Goal: Answer question/provide support

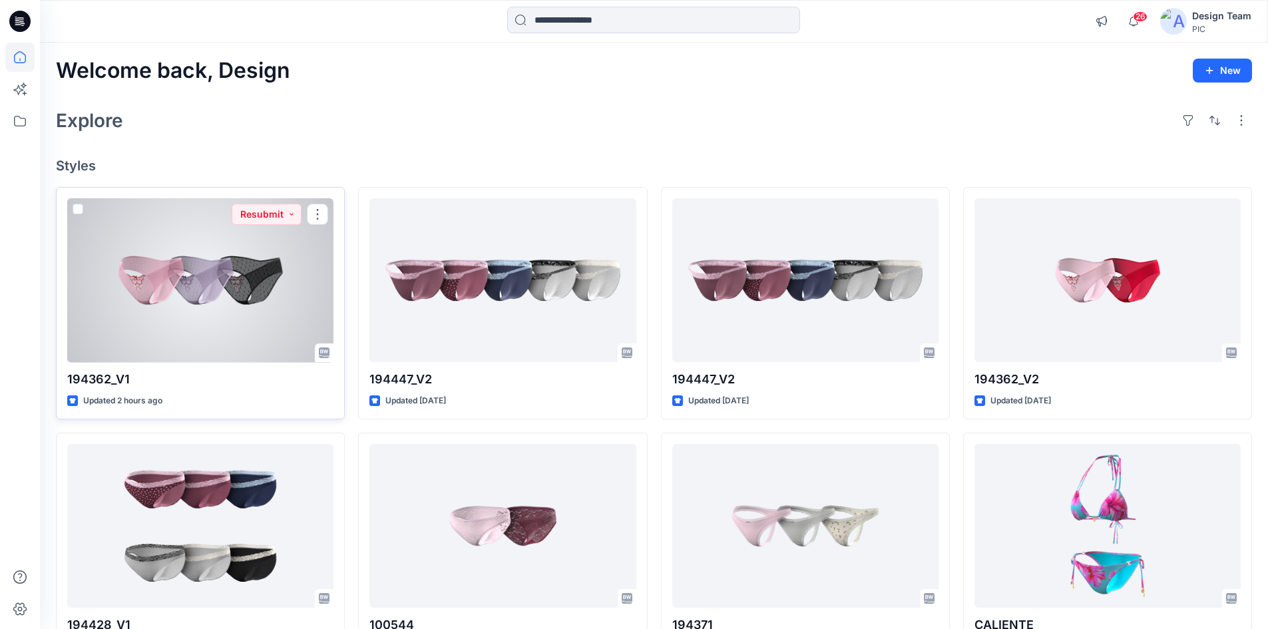
click at [209, 309] on div at bounding box center [200, 280] width 266 height 164
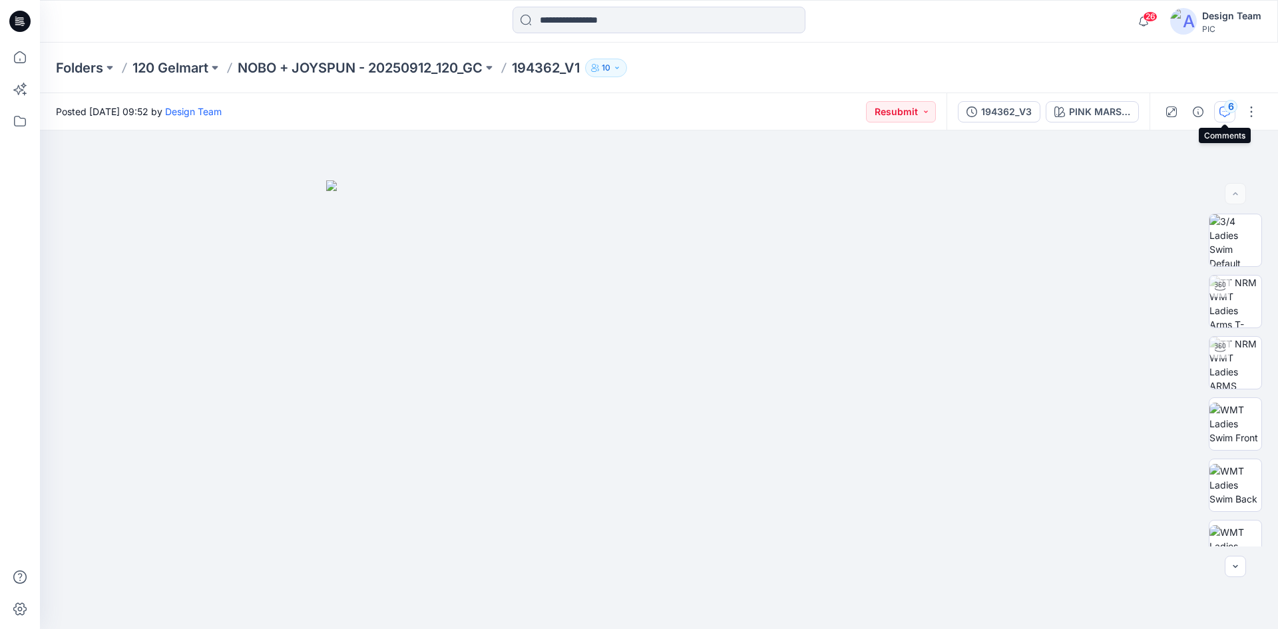
click at [1219, 108] on icon "button" at bounding box center [1224, 111] width 11 height 11
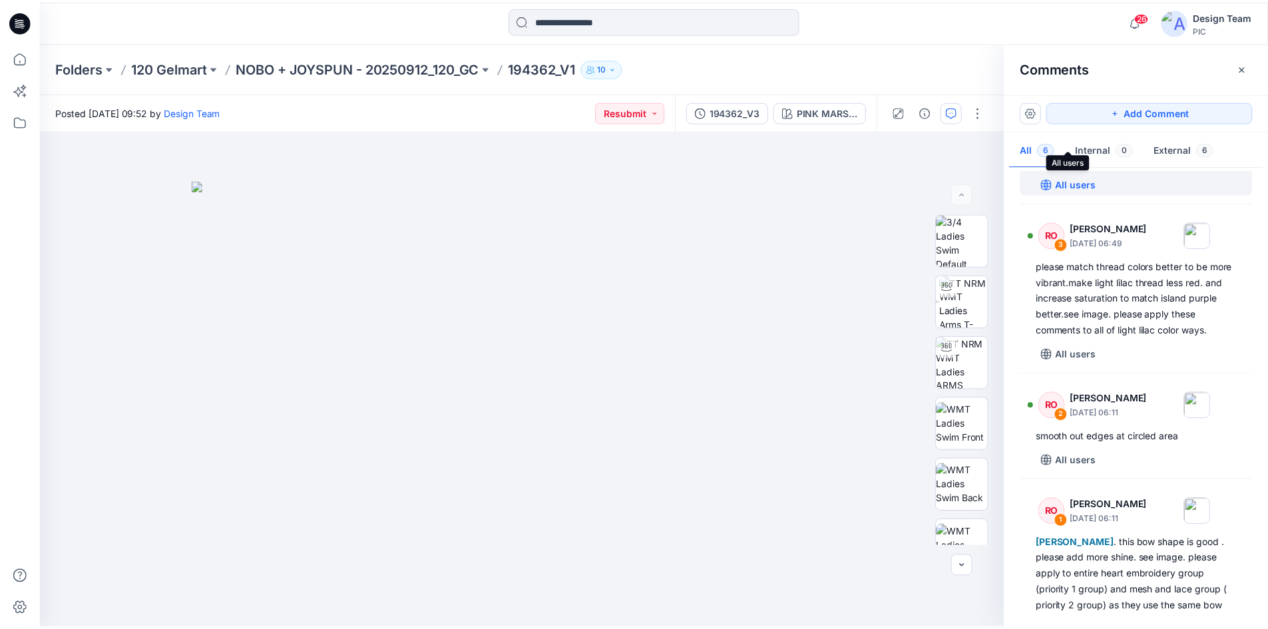
scroll to position [381, 0]
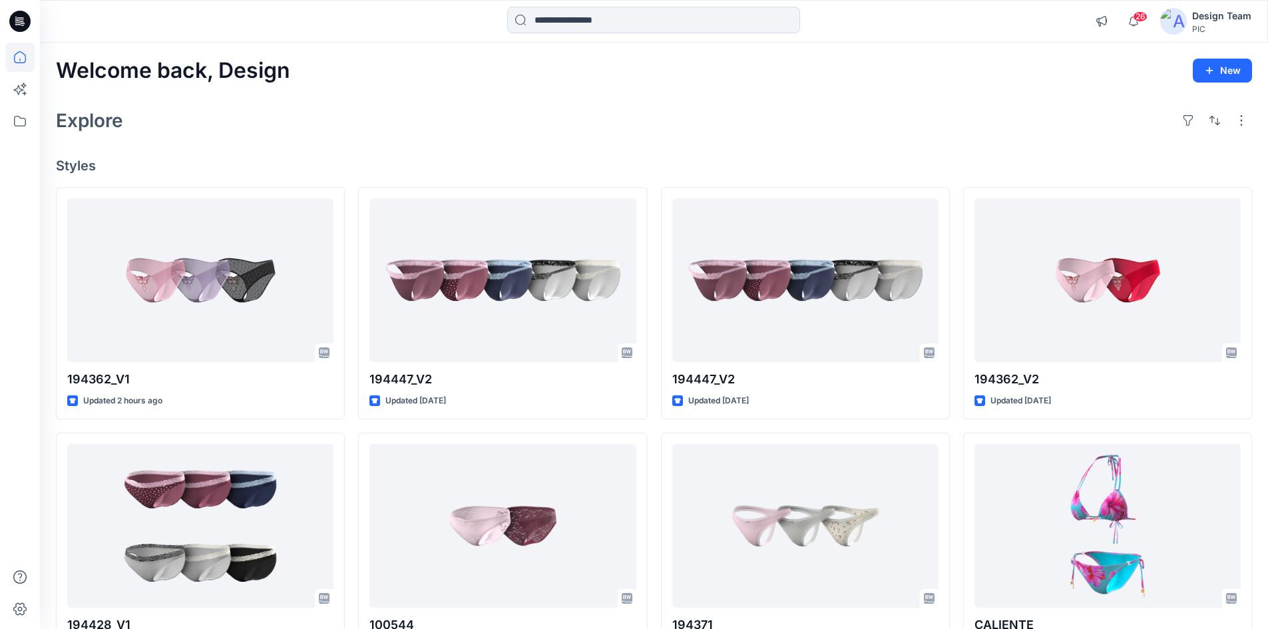
click at [22, 24] on icon at bounding box center [22, 23] width 5 height 1
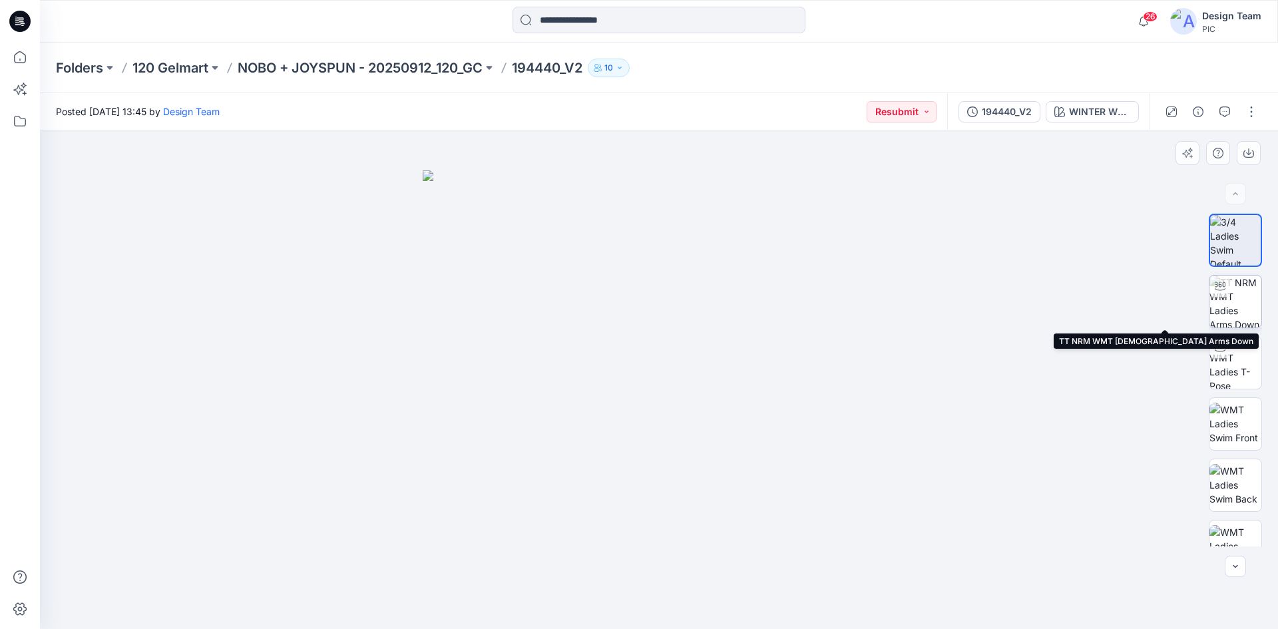
click at [1237, 311] on img at bounding box center [1235, 301] width 52 height 52
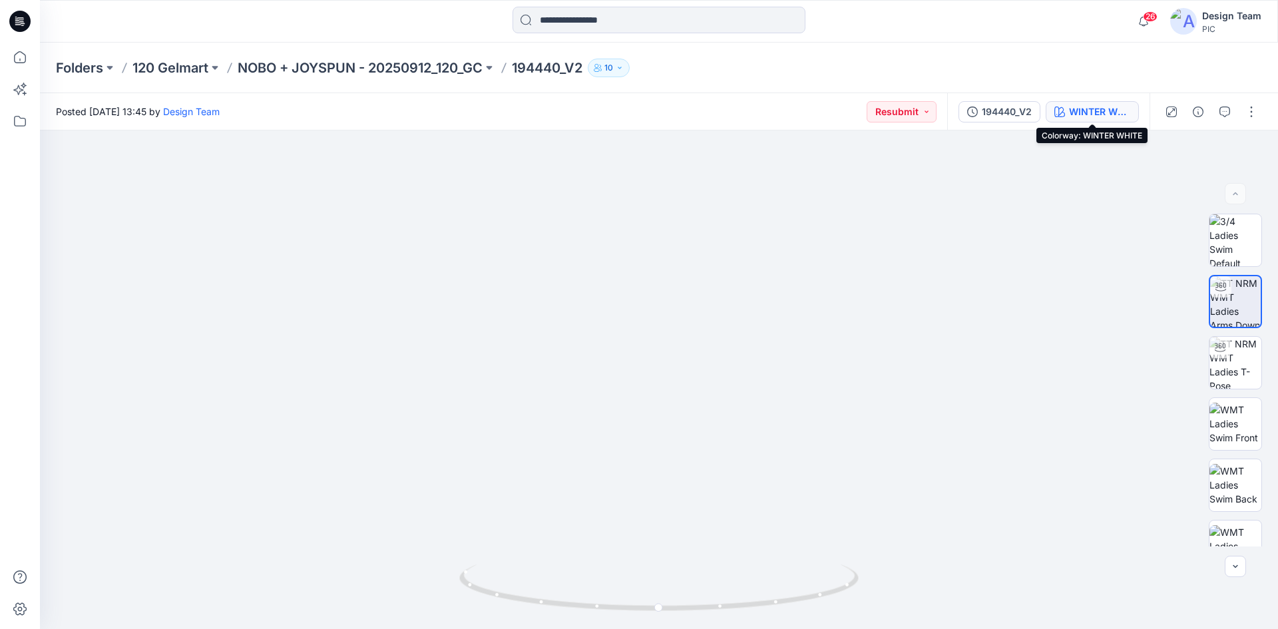
click at [1105, 114] on div "WINTER WHITE" at bounding box center [1099, 111] width 61 height 15
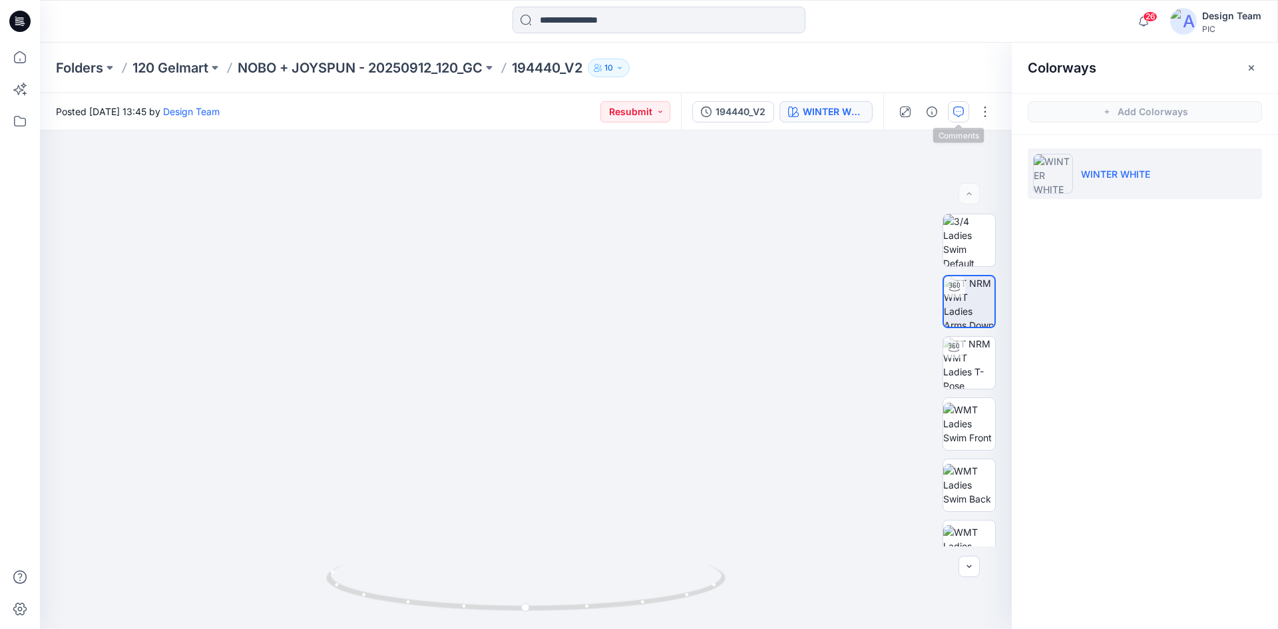
click at [960, 115] on icon "button" at bounding box center [958, 111] width 11 height 11
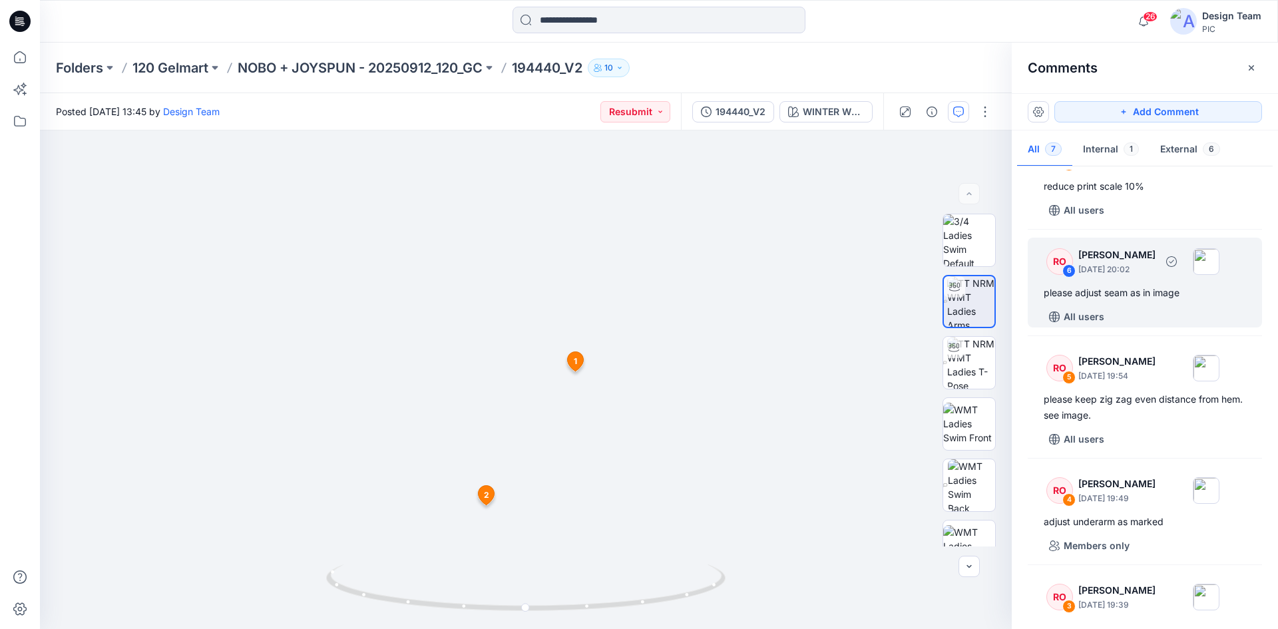
scroll to position [67, 0]
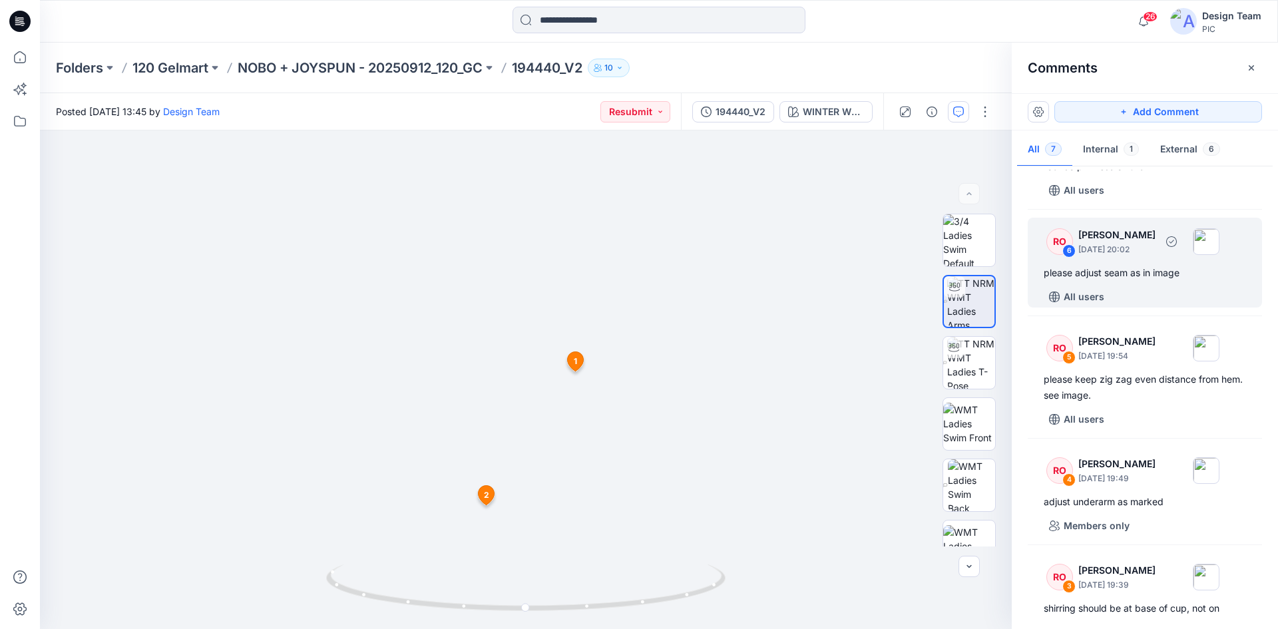
click at [1155, 277] on div "please adjust seam as in image" at bounding box center [1144, 273] width 202 height 16
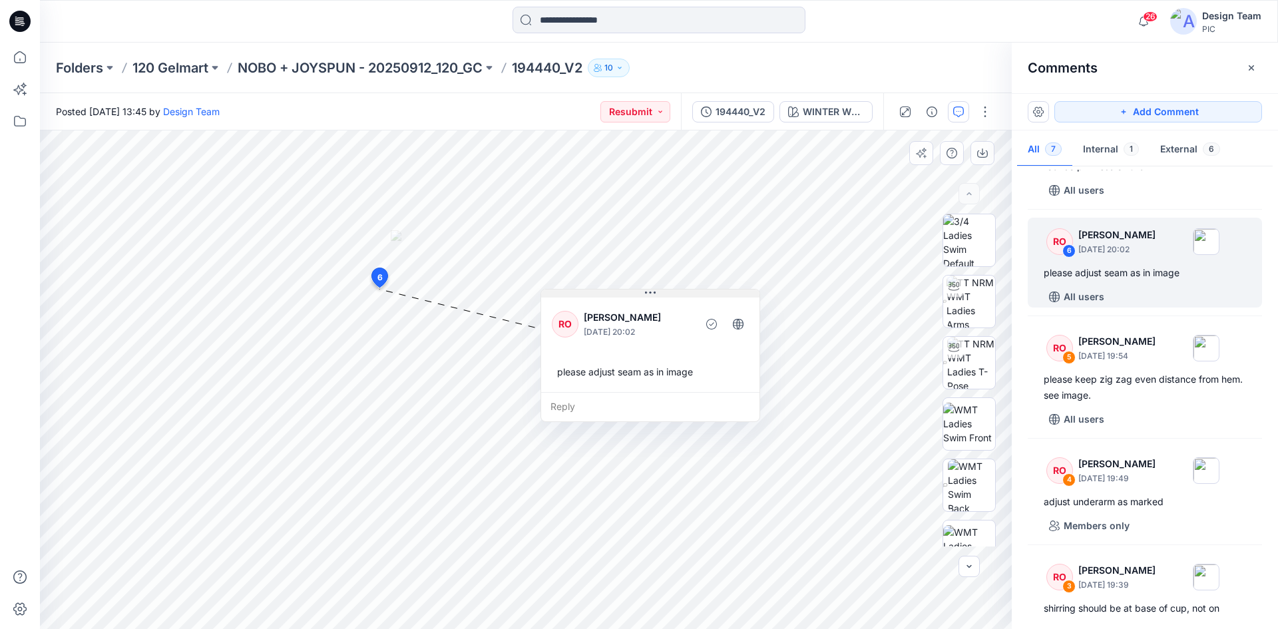
drag, startPoint x: 417, startPoint y: 301, endPoint x: 599, endPoint y: 295, distance: 181.7
click at [599, 295] on button at bounding box center [650, 293] width 218 height 8
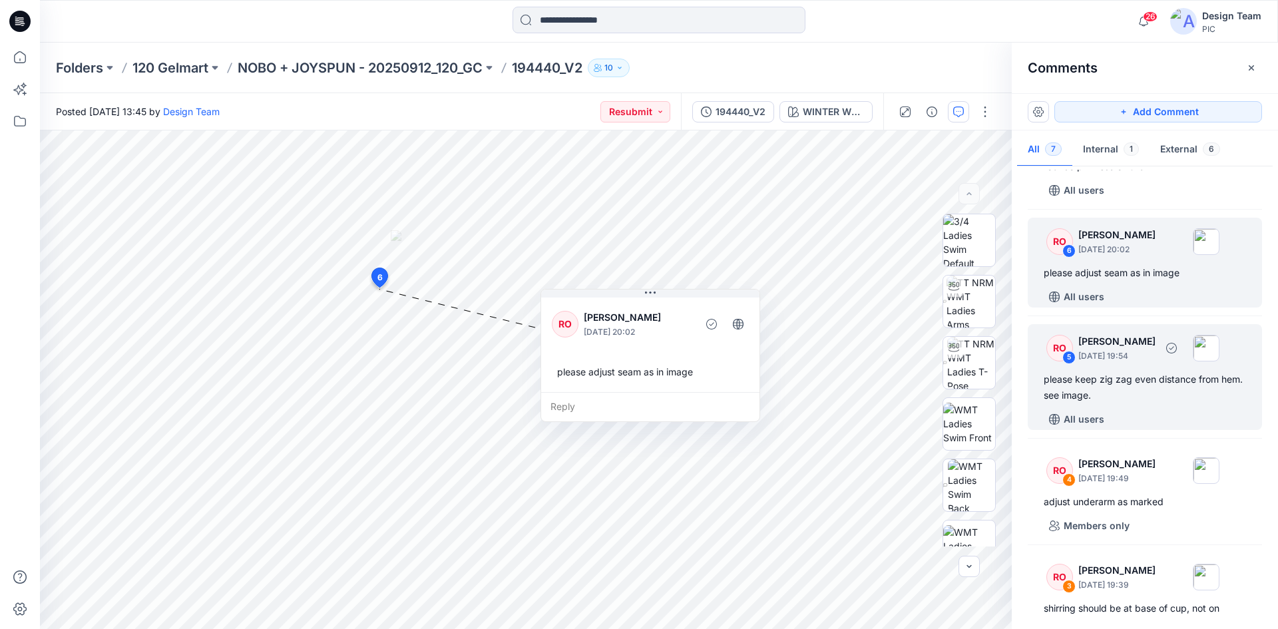
click at [1141, 389] on div "please keep zig zag even distance from hem. see image." at bounding box center [1144, 387] width 202 height 32
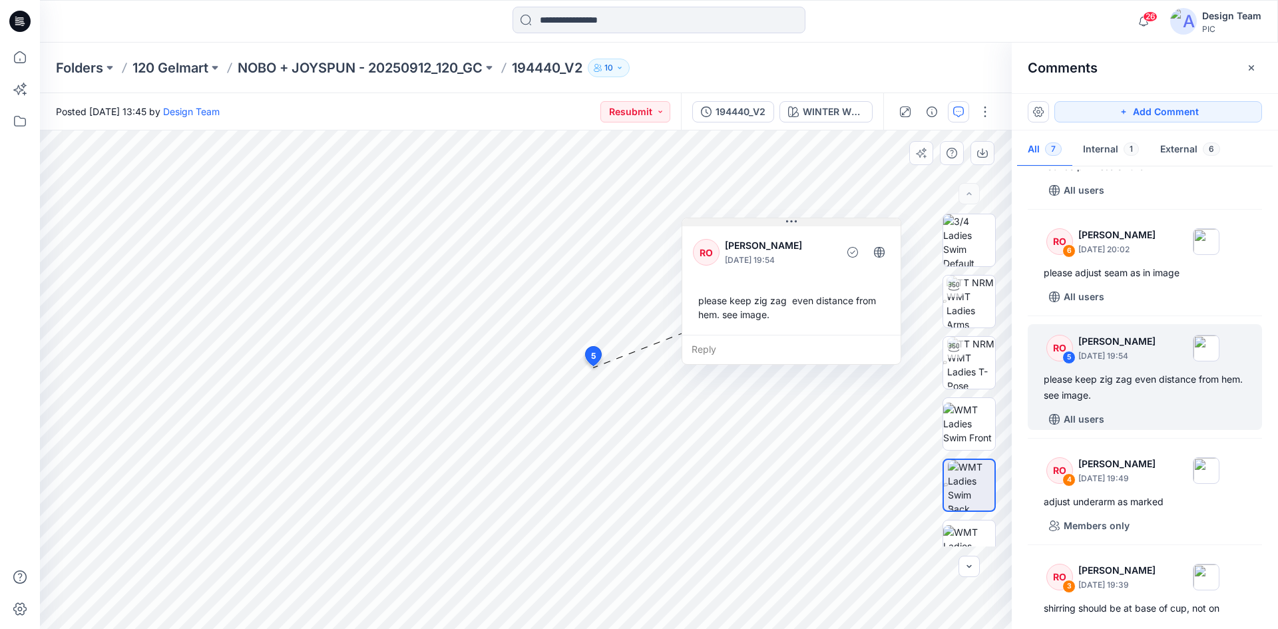
drag, startPoint x: 472, startPoint y: 269, endPoint x: 763, endPoint y: 224, distance: 294.2
click at [763, 224] on button at bounding box center [791, 222] width 218 height 8
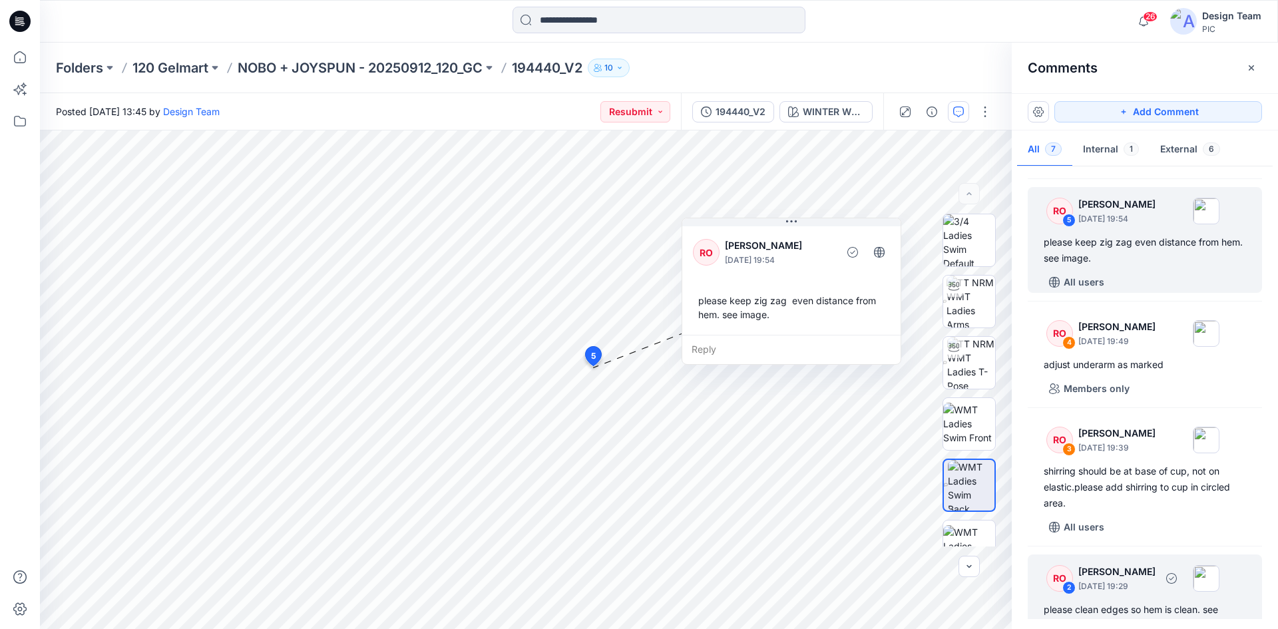
scroll to position [200, 0]
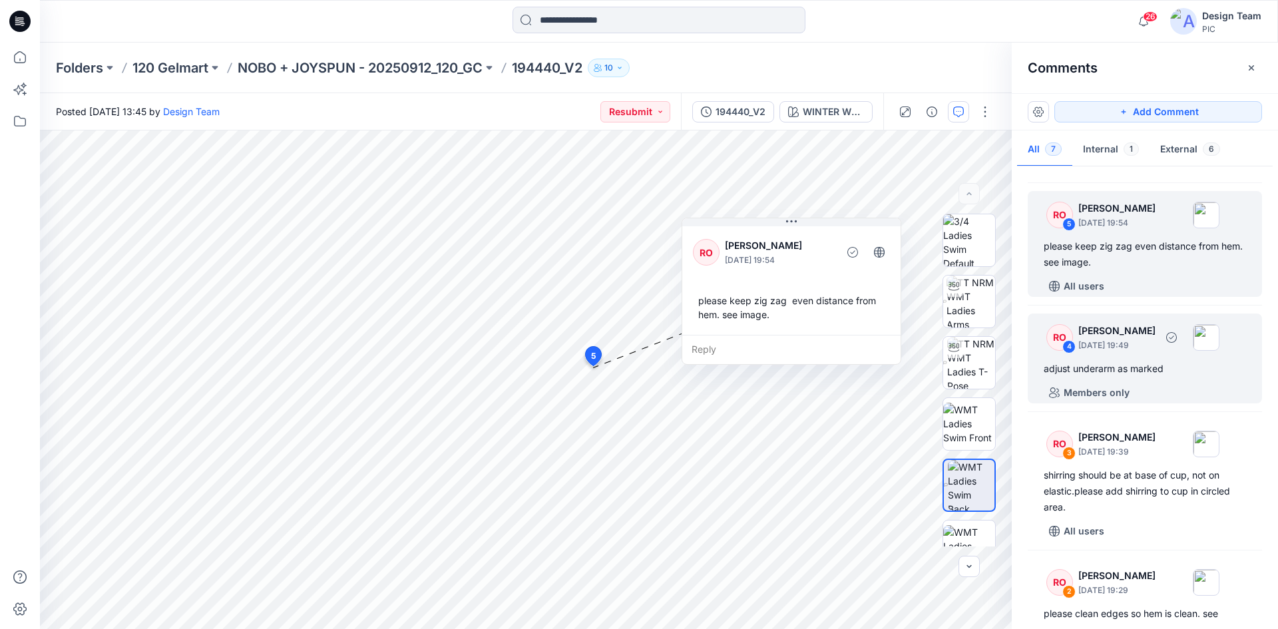
click at [1164, 363] on div "adjust underarm as marked" at bounding box center [1144, 369] width 202 height 16
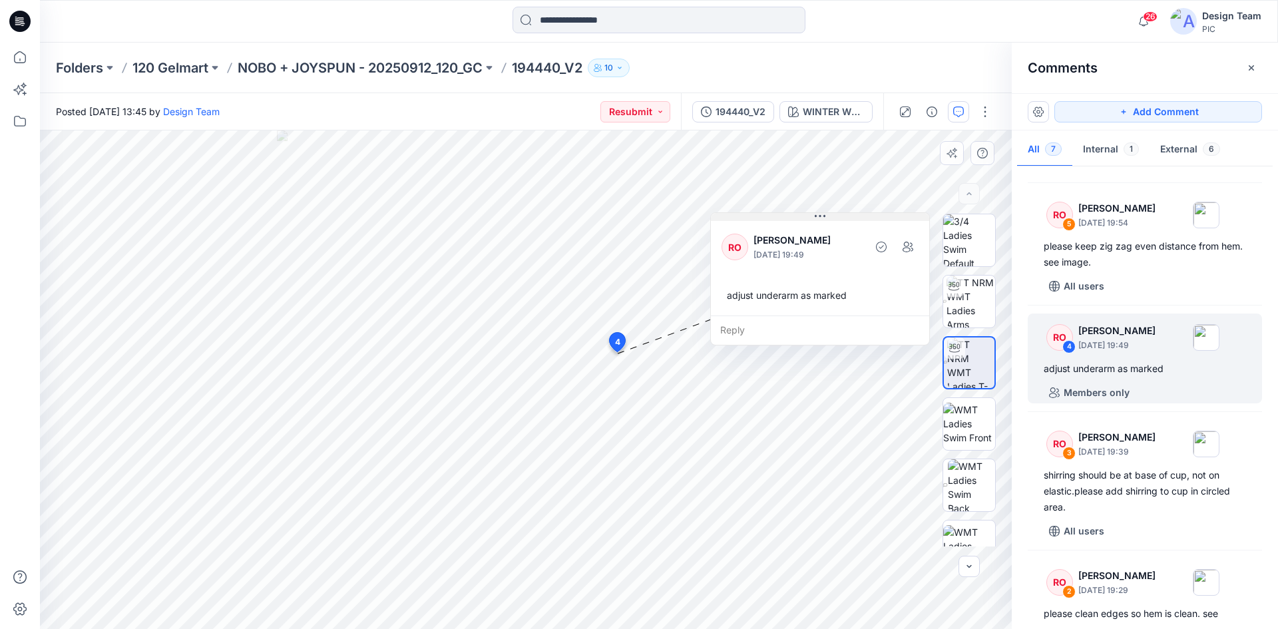
drag, startPoint x: 520, startPoint y: 273, endPoint x: 836, endPoint y: 219, distance: 320.7
click at [836, 219] on button at bounding box center [820, 217] width 218 height 8
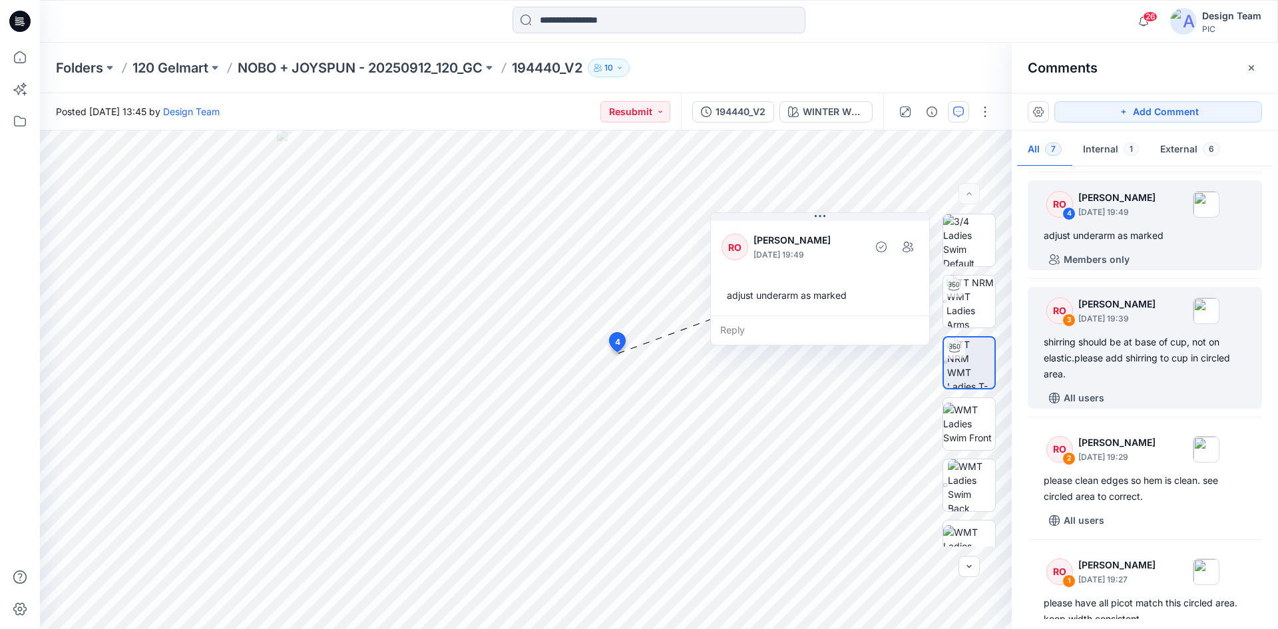
scroll to position [375, 0]
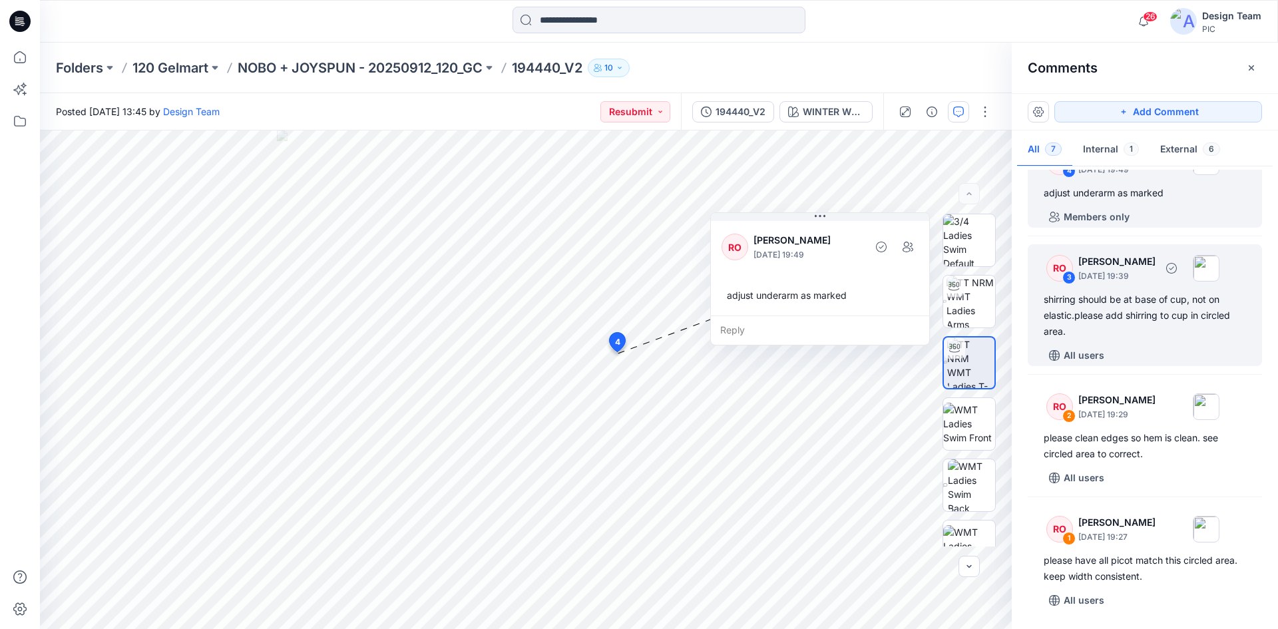
click at [1136, 354] on div "All users" at bounding box center [1152, 355] width 218 height 21
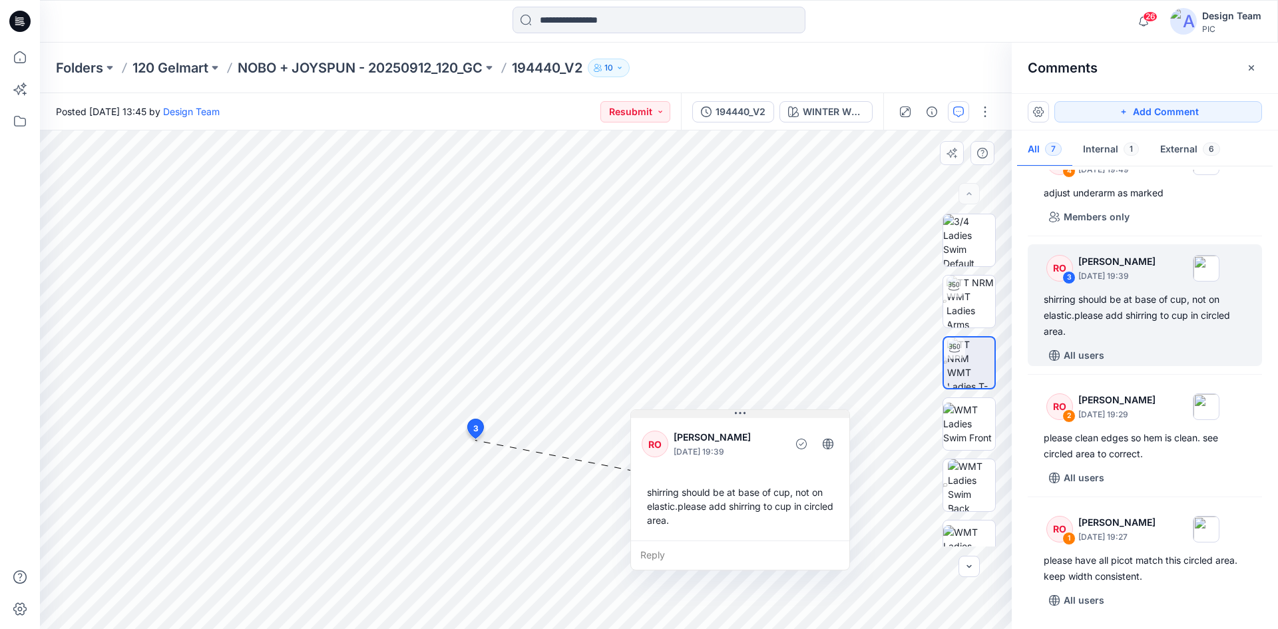
drag, startPoint x: 349, startPoint y: 316, endPoint x: 699, endPoint y: 415, distance: 363.8
click at [699, 415] on button at bounding box center [740, 414] width 218 height 8
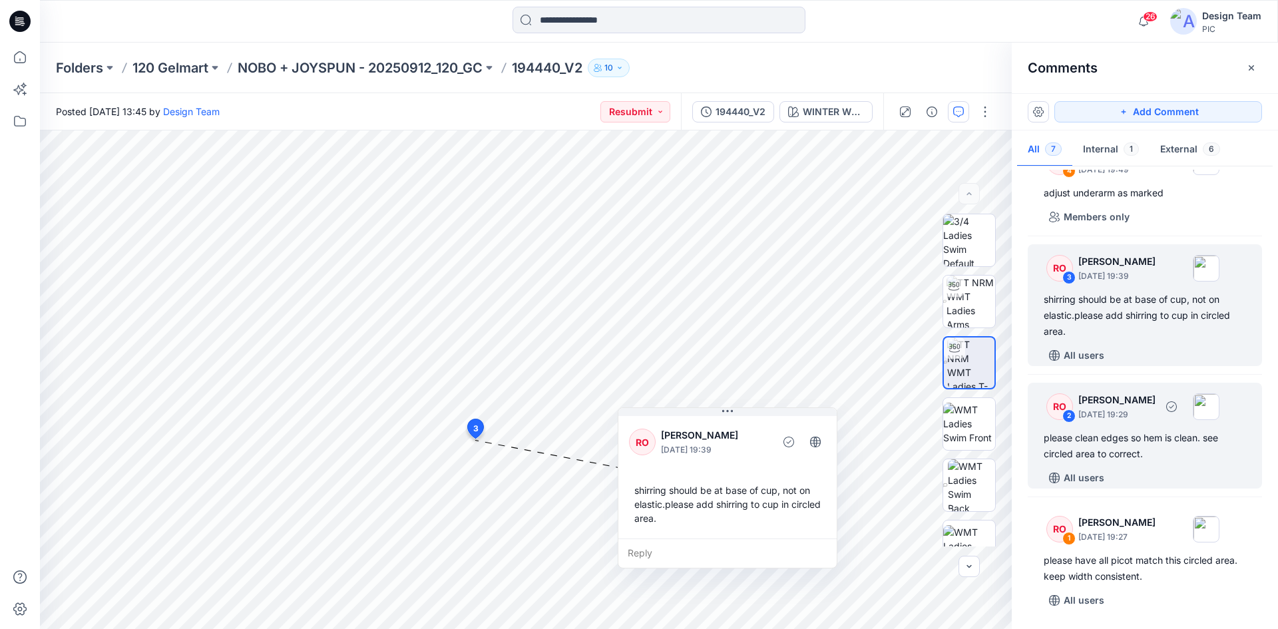
click at [1139, 437] on div "please clean edges so hem is clean. see circled area to correct." at bounding box center [1144, 446] width 202 height 32
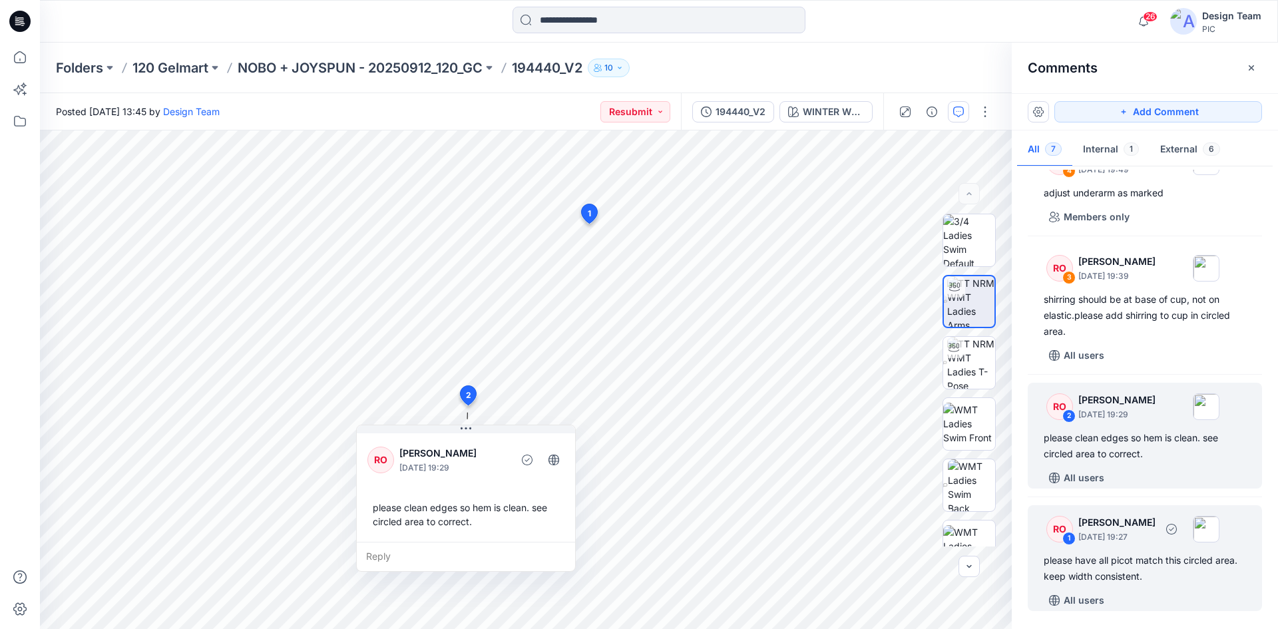
click at [1140, 560] on div "please have all picot match this circled area. keep width consistent." at bounding box center [1144, 568] width 202 height 32
